Goal: Transaction & Acquisition: Book appointment/travel/reservation

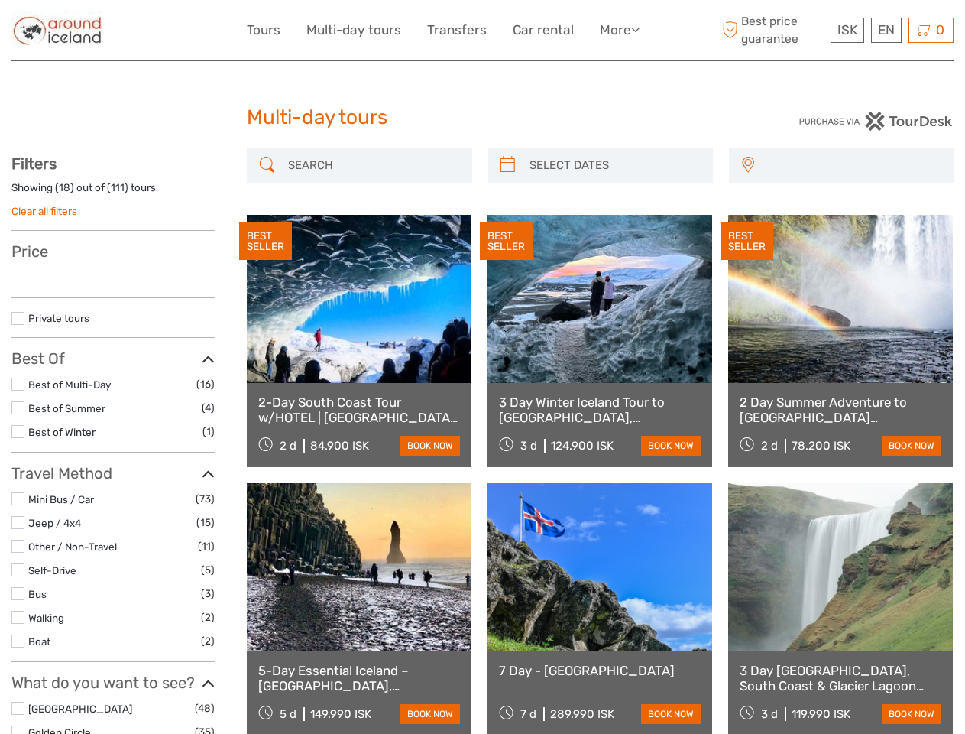
select select
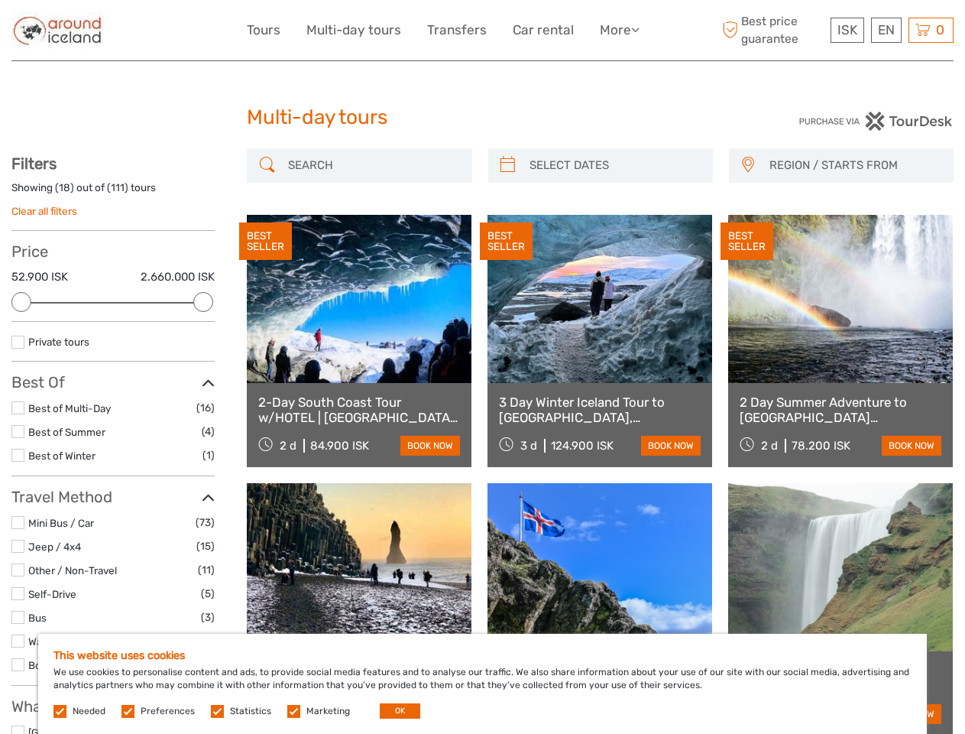
click at [618, 30] on link "More" at bounding box center [620, 30] width 40 height 22
click at [637, 29] on icon at bounding box center [635, 29] width 8 height 13
click at [847, 30] on span "ISK" at bounding box center [848, 29] width 20 height 15
click at [886, 30] on div "EN English Español Deutsch" at bounding box center [886, 30] width 31 height 25
click at [931, 30] on div "0 Items Total 0 ISK Checkout The shopping cart is empty." at bounding box center [931, 30] width 45 height 25
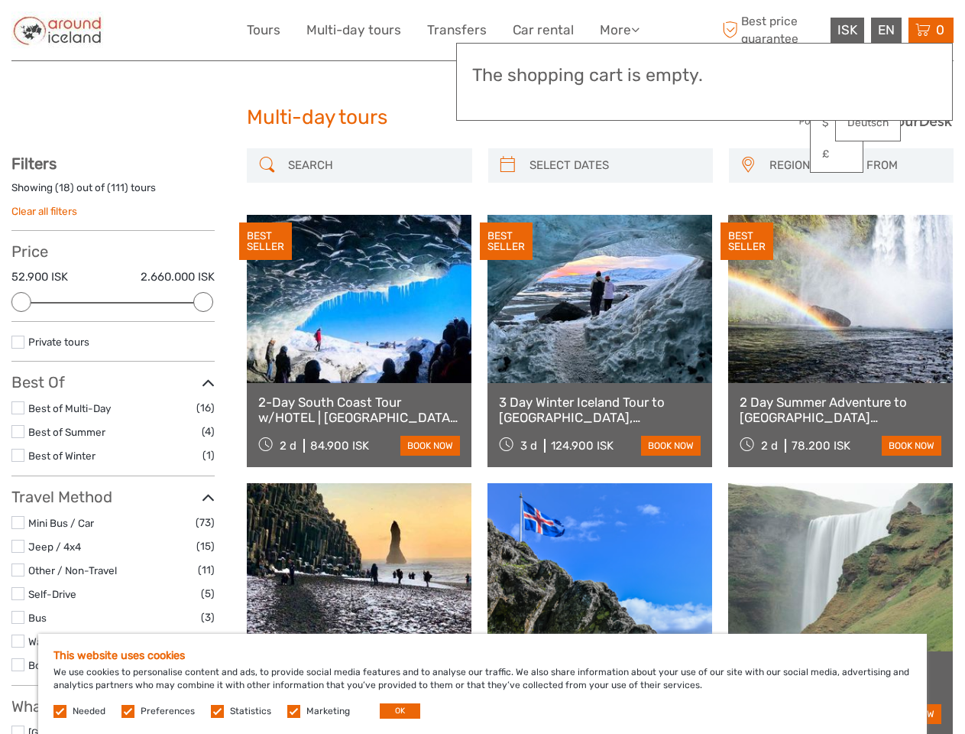
click at [21, 302] on div at bounding box center [21, 302] width 20 height 20
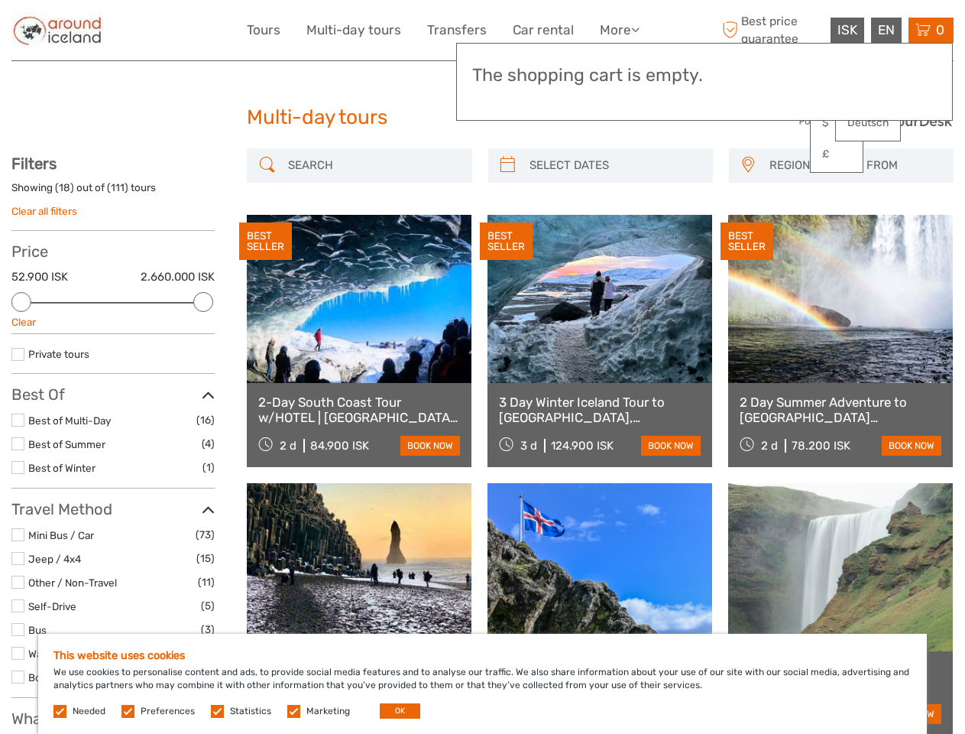
click at [507, 222] on div "BEST SELLER" at bounding box center [506, 241] width 53 height 38
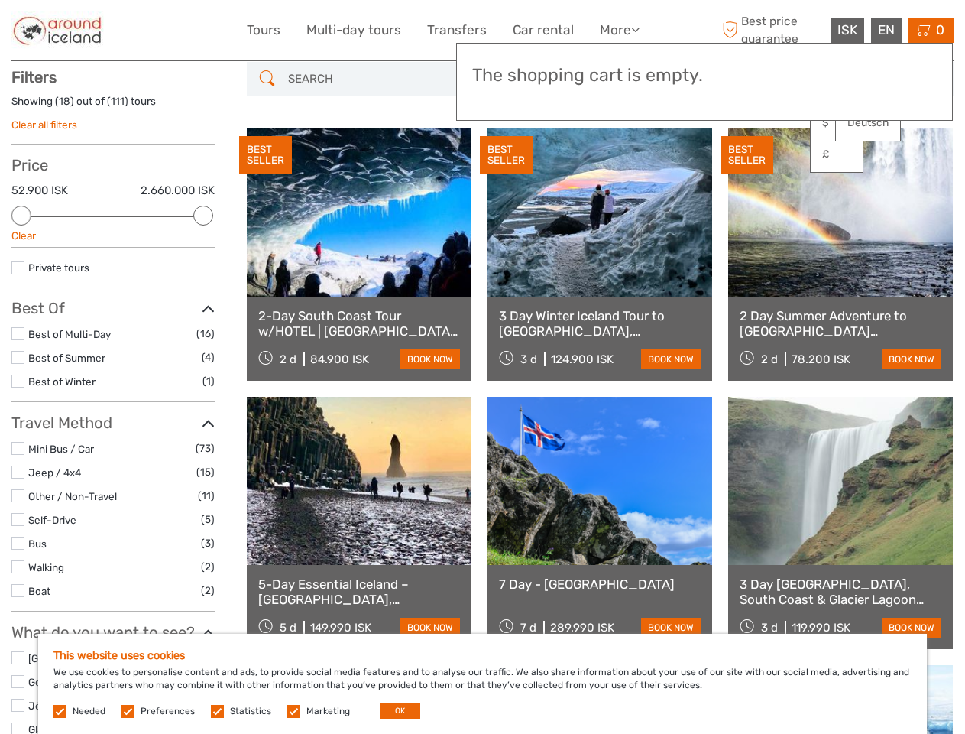
click at [614, 165] on link at bounding box center [600, 212] width 225 height 168
click at [747, 165] on div "BEST SELLER" at bounding box center [747, 155] width 53 height 38
